Goal: Check status

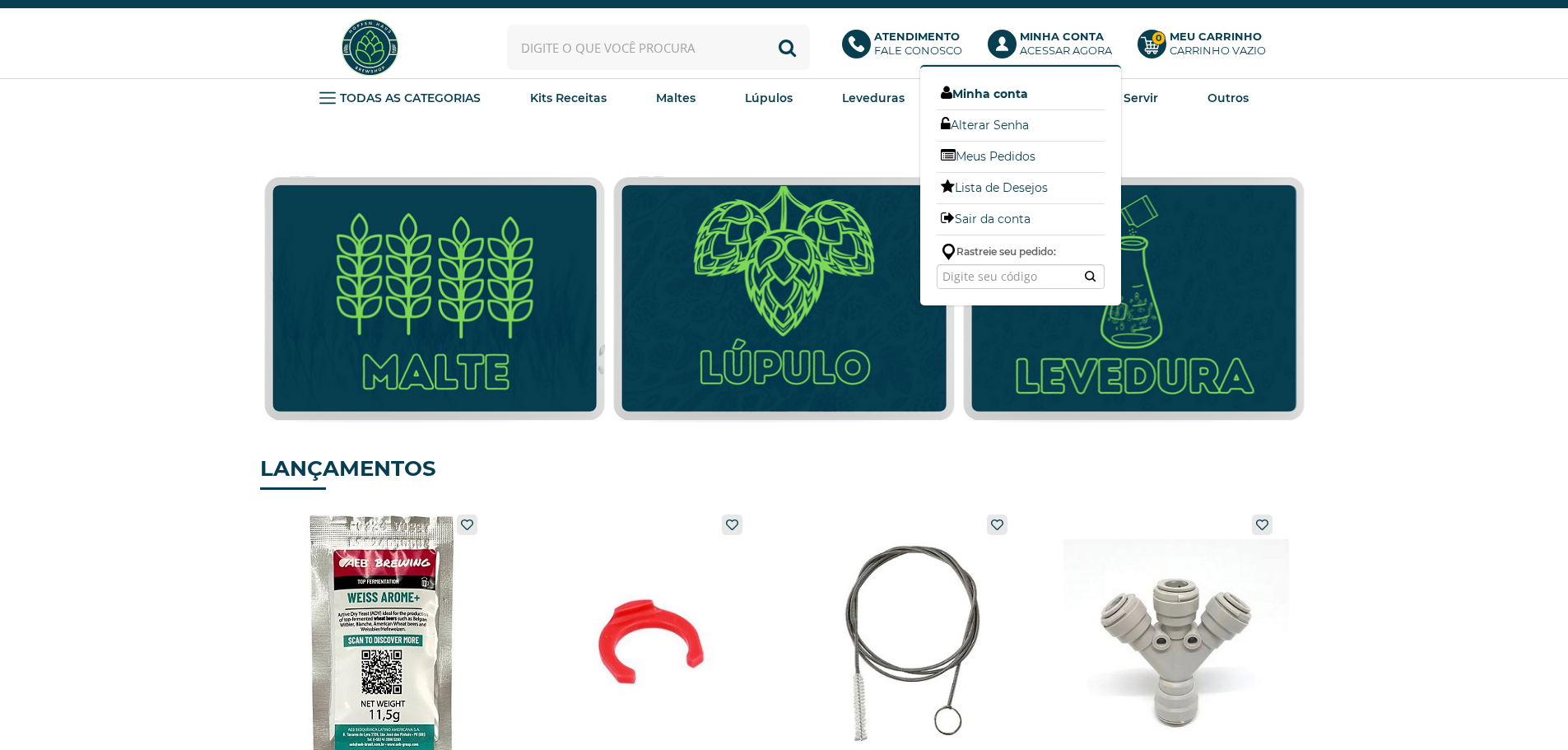
click at [979, 92] on link "Minha conta" at bounding box center [1021, 93] width 168 height 21
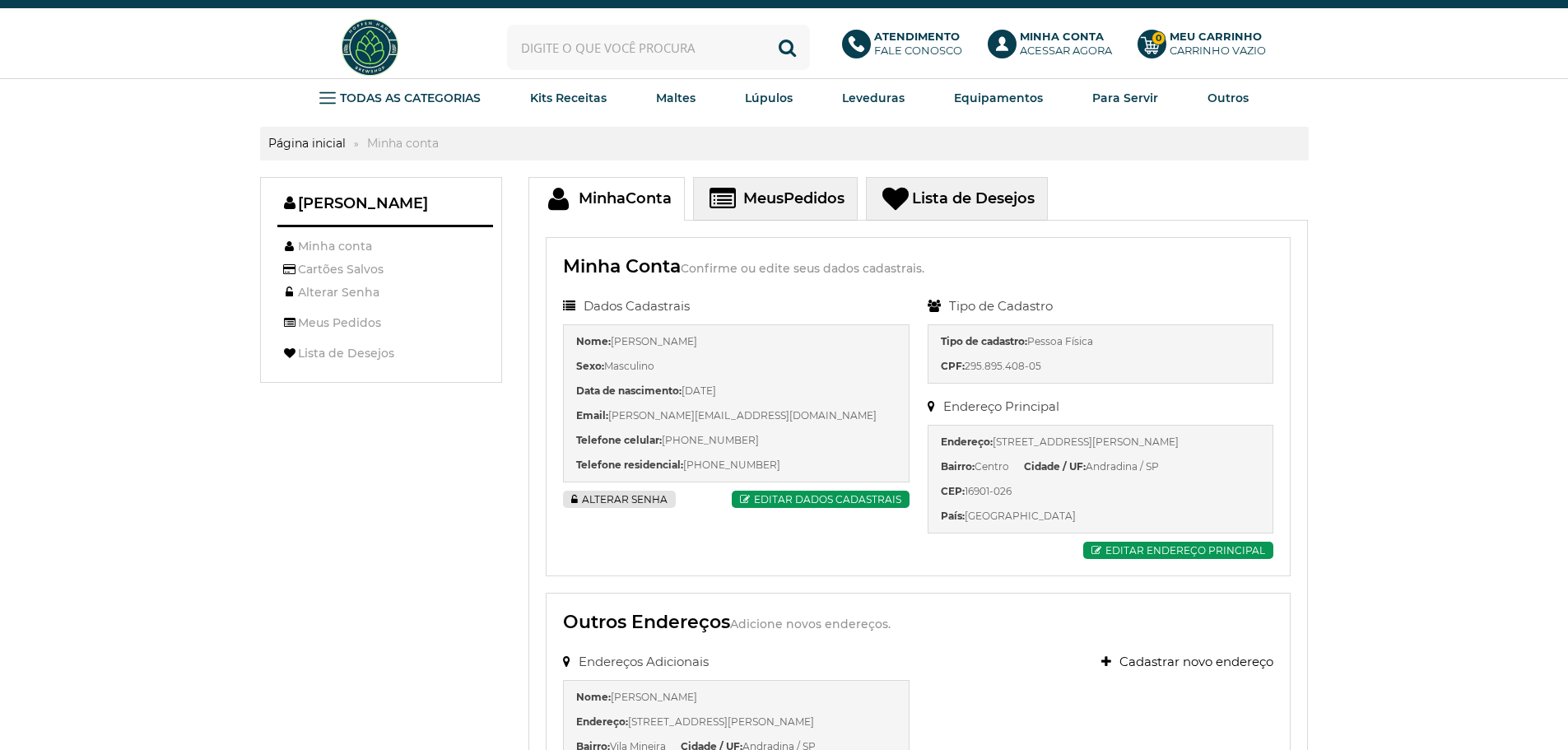
click at [783, 198] on span "Meus" at bounding box center [763, 198] width 40 height 18
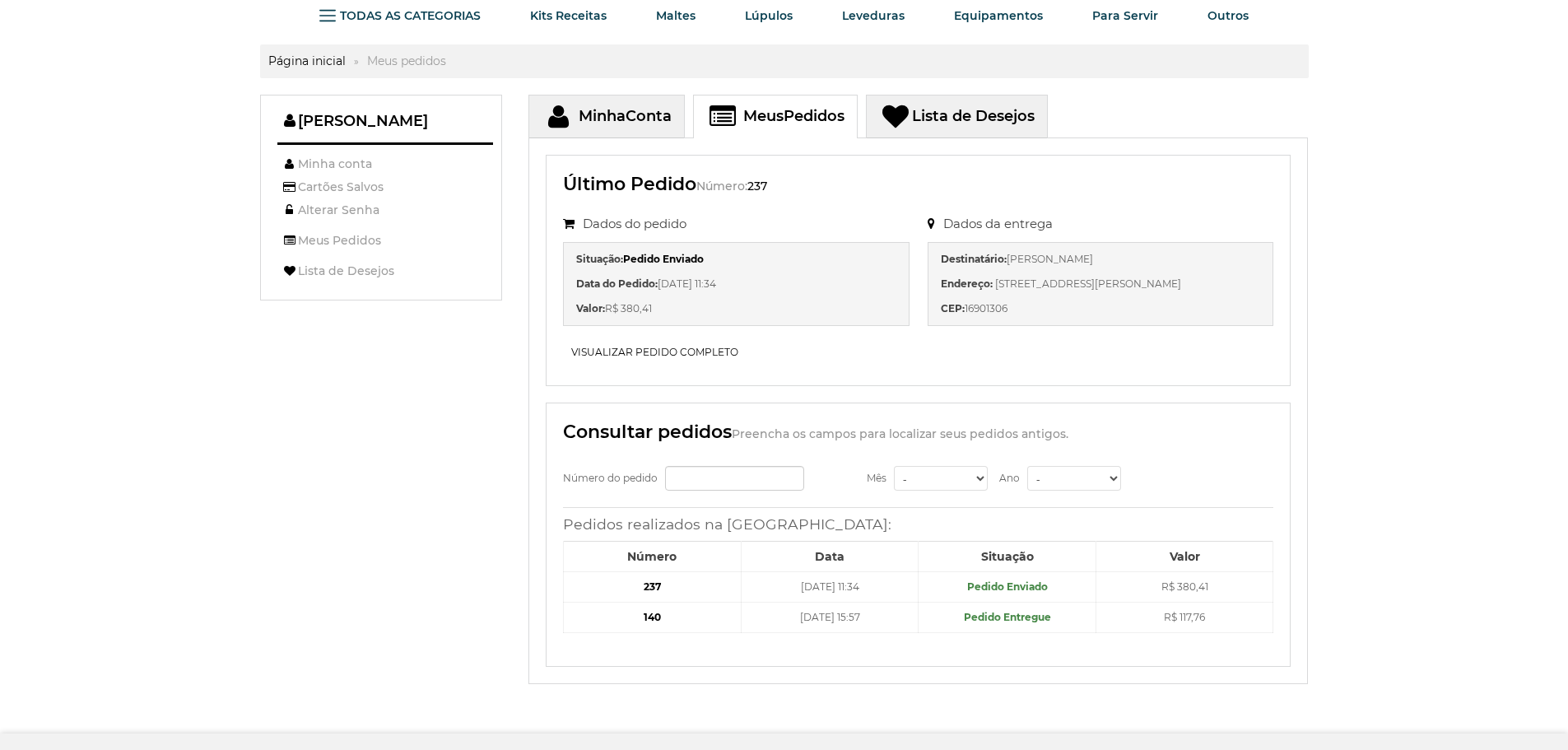
scroll to position [164, 0]
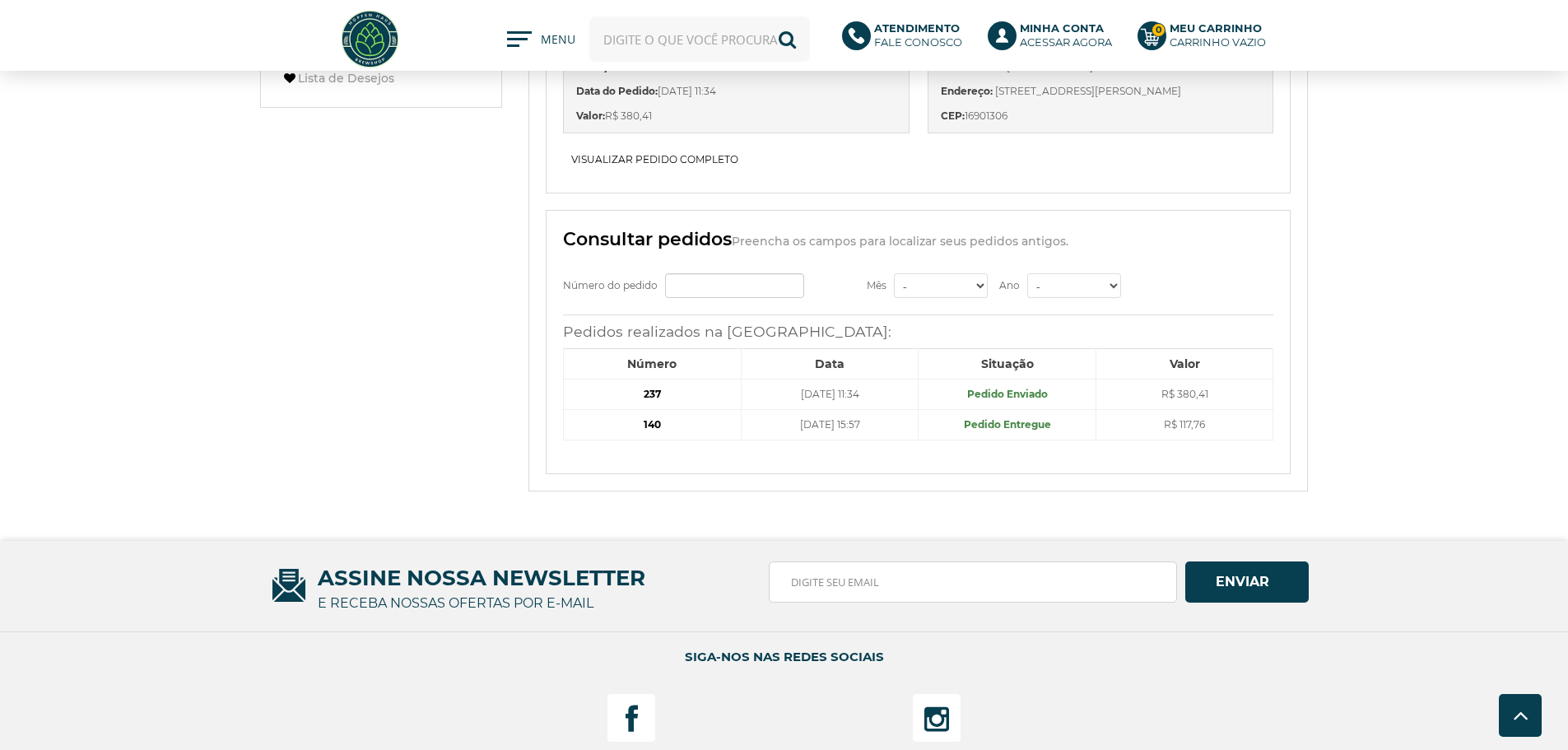
click at [652, 391] on b "237" at bounding box center [652, 393] width 18 height 12
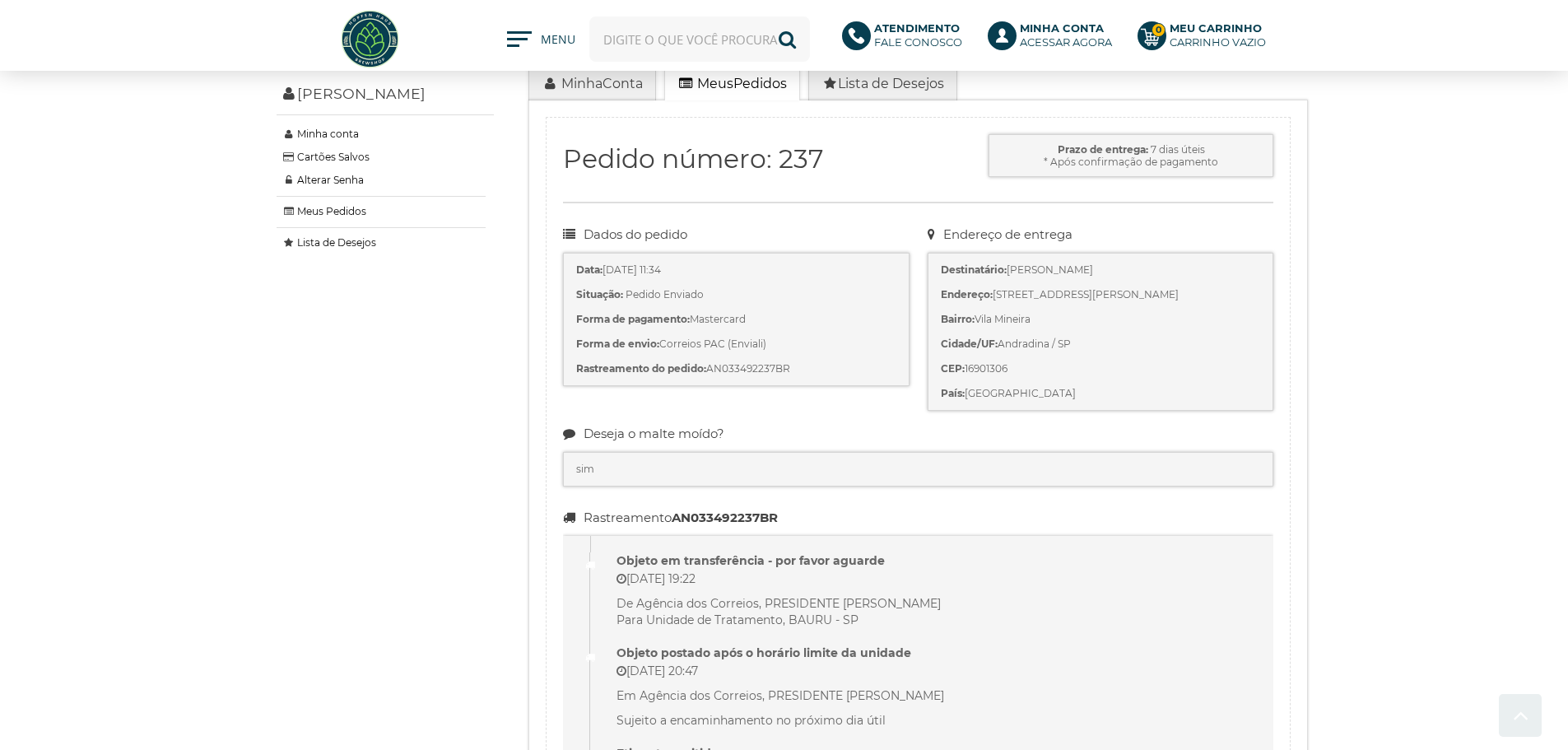
scroll to position [329, 0]
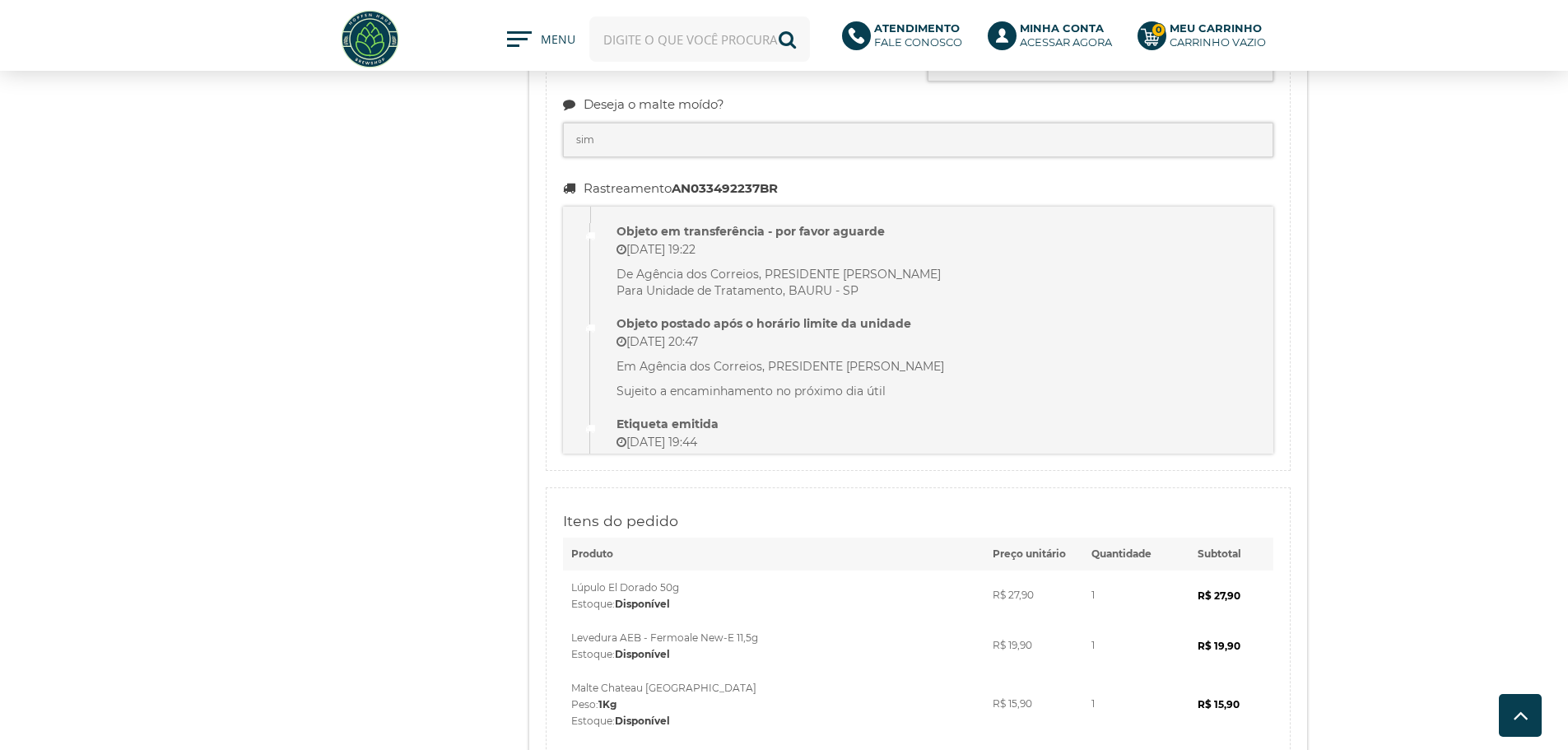
click at [737, 191] on strong "AN033492237BR" at bounding box center [725, 188] width 106 height 16
copy strong "AN033492237BR"
